Goal: Task Accomplishment & Management: Manage account settings

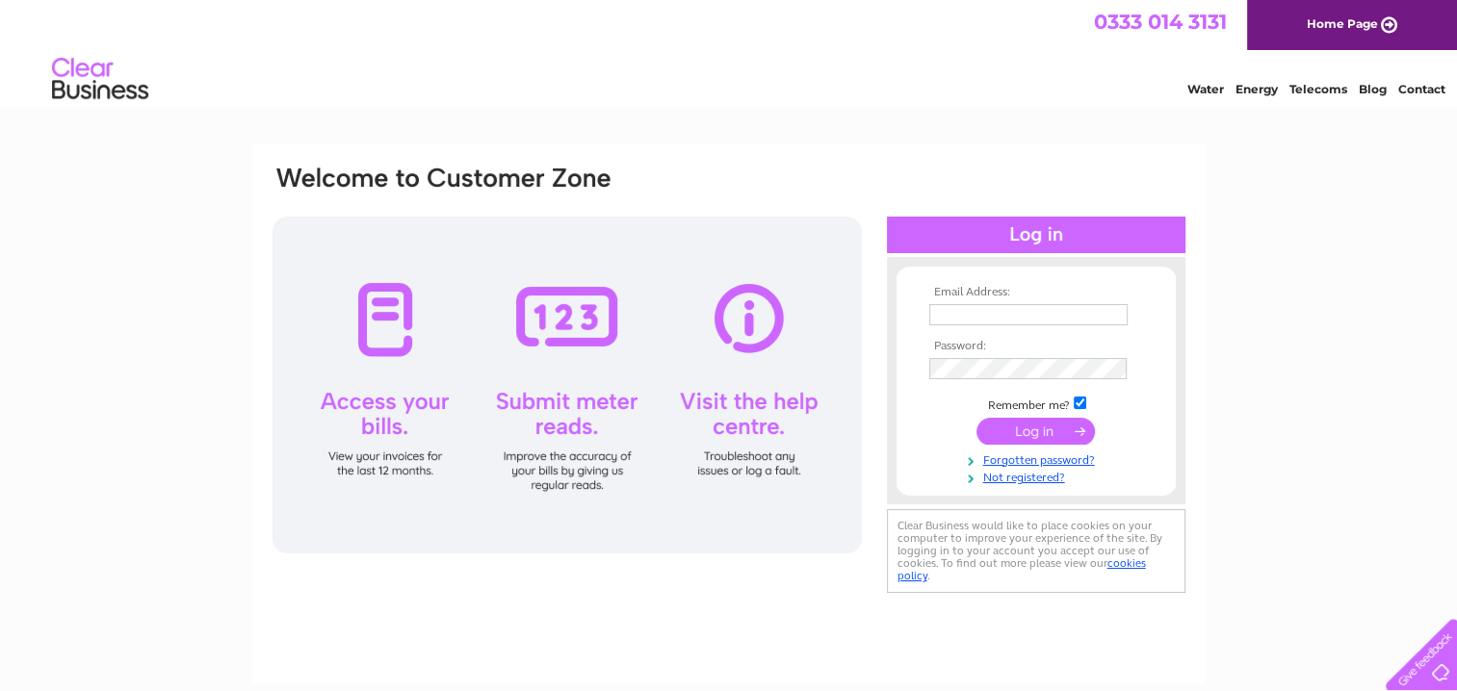
click at [958, 319] on input "text" at bounding box center [1028, 314] width 198 height 21
type input "[EMAIL_ADDRESS][DOMAIN_NAME]"
drag, startPoint x: 1082, startPoint y: 304, endPoint x: 883, endPoint y: 324, distance: 200.2
click at [883, 324] on div "Email Address: [EMAIL_ADDRESS][DOMAIN_NAME] Password:" at bounding box center [729, 382] width 917 height 436
type input "[EMAIL_ADDRESS][DOMAIN_NAME]"
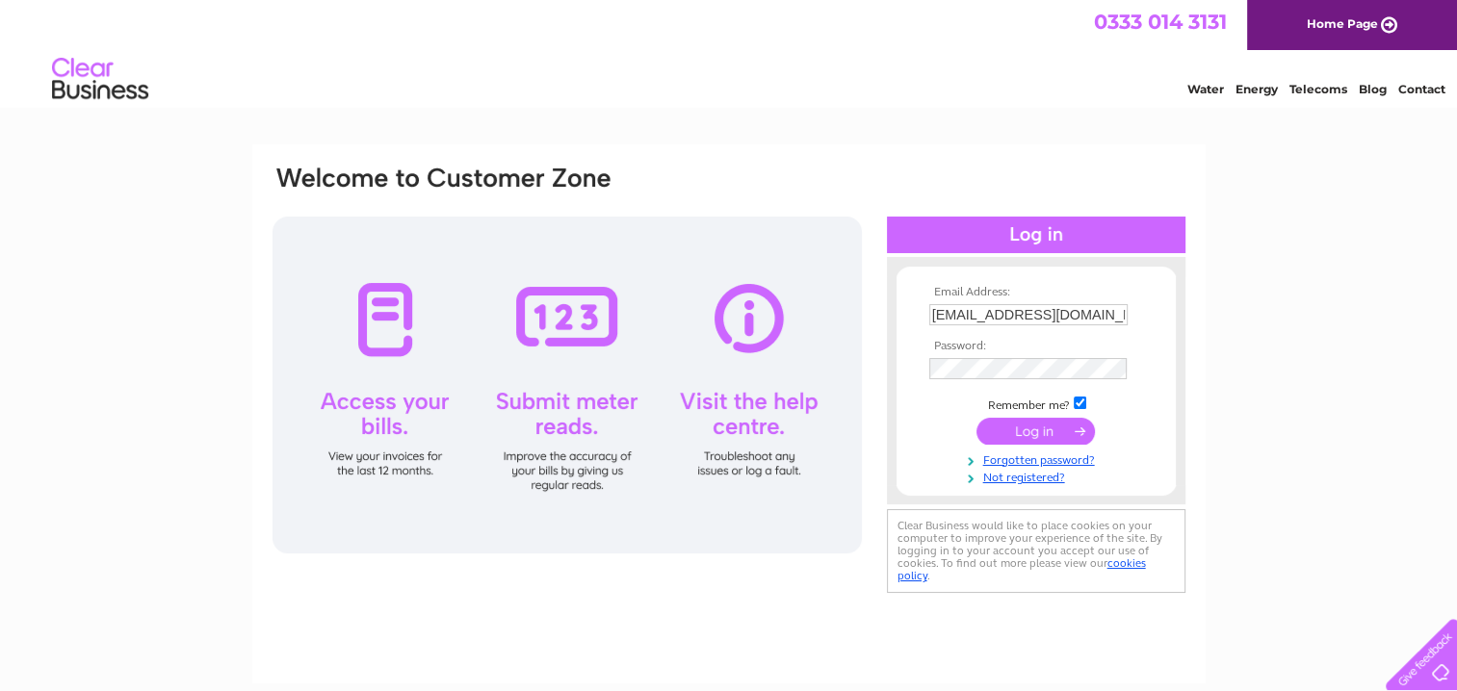
click at [1051, 435] on input "submit" at bounding box center [1035, 431] width 118 height 27
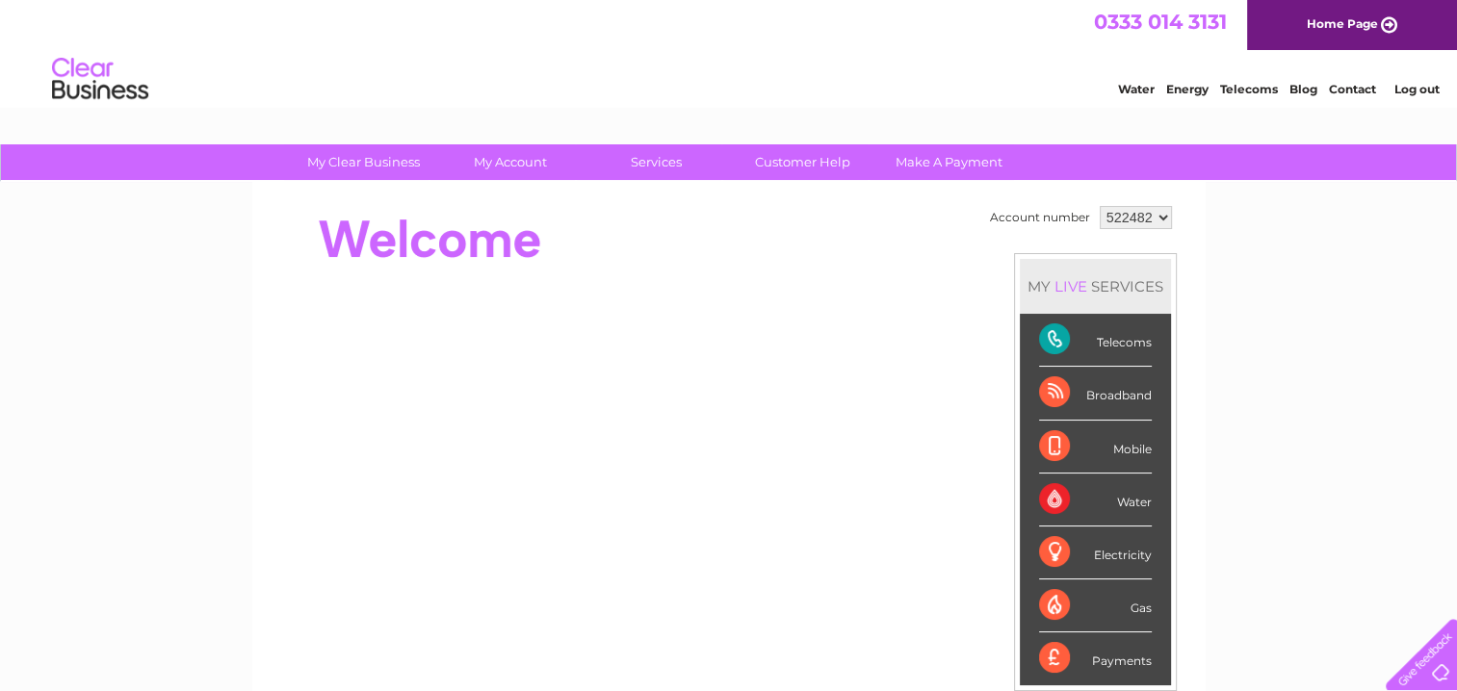
click at [1237, 85] on link "Telecoms" at bounding box center [1249, 89] width 58 height 14
